Goal: Information Seeking & Learning: Learn about a topic

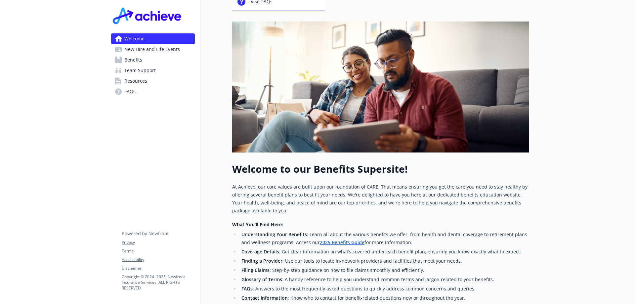
scroll to position [8, 0]
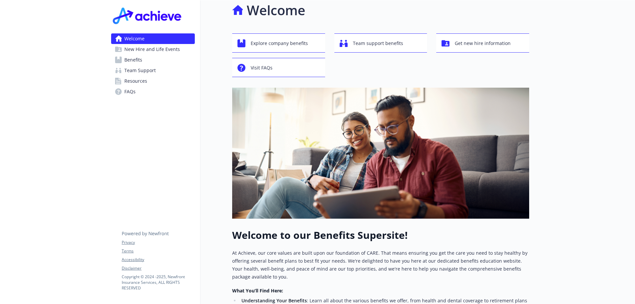
click at [130, 62] on span "Benefits" at bounding box center [133, 60] width 18 height 11
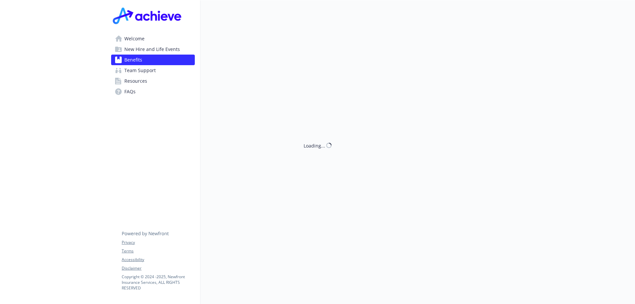
scroll to position [8, 0]
